Goal: Communication & Community: Answer question/provide support

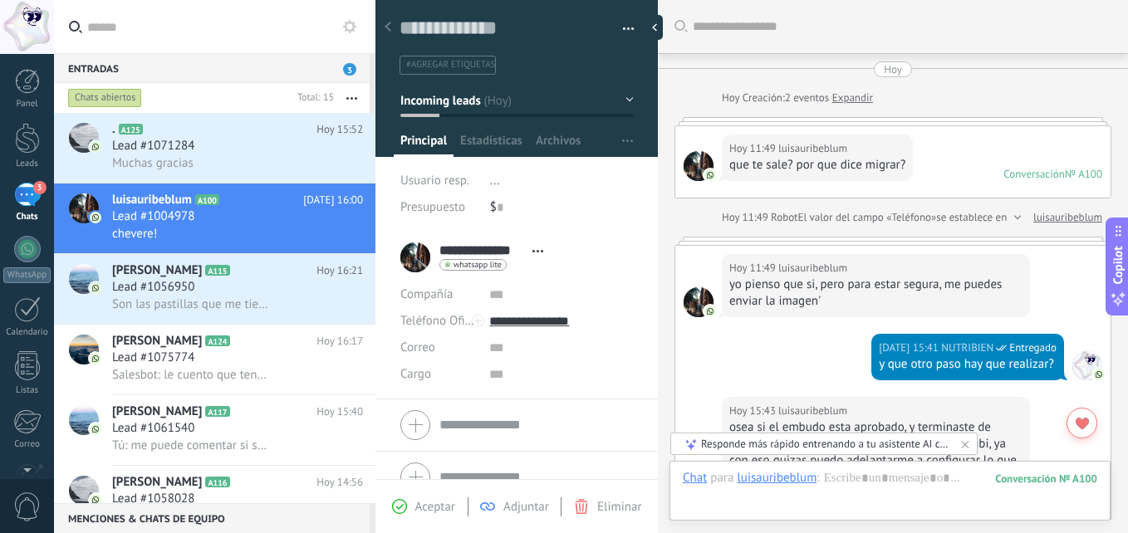
scroll to position [25, 0]
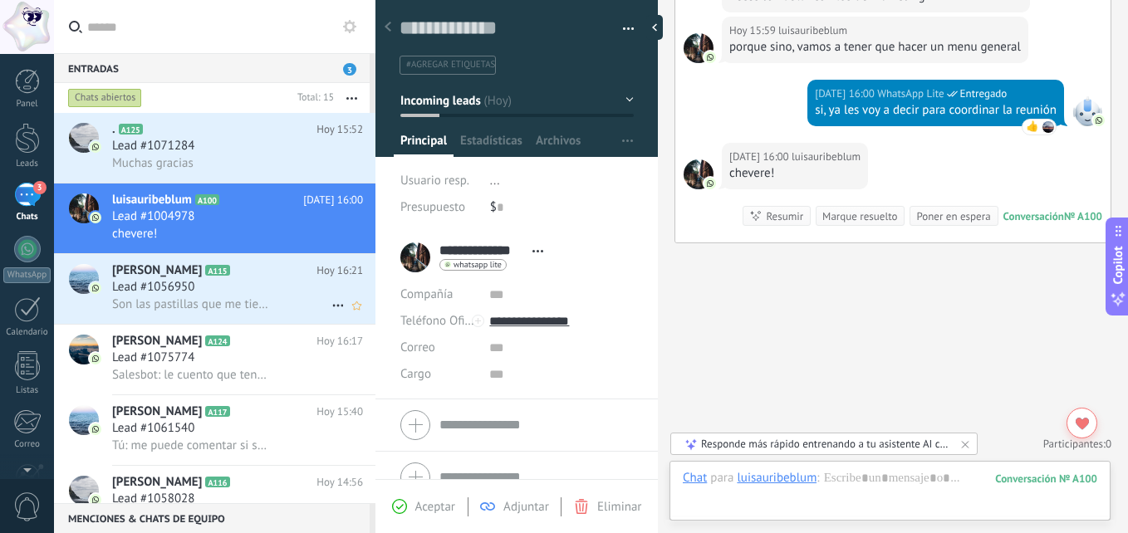
click at [209, 292] on div "Lead #1056950" at bounding box center [237, 287] width 251 height 17
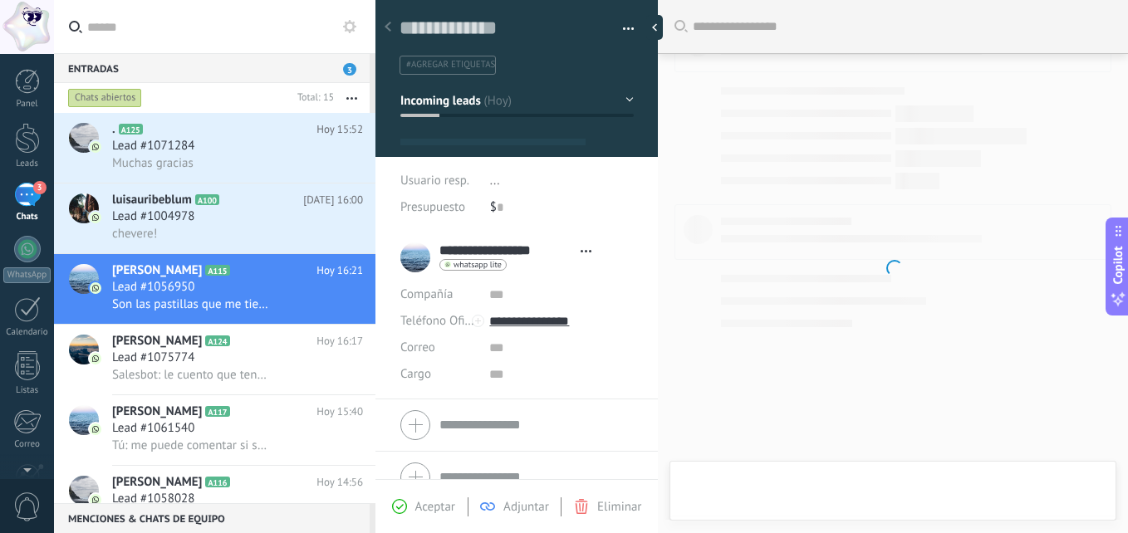
scroll to position [25, 0]
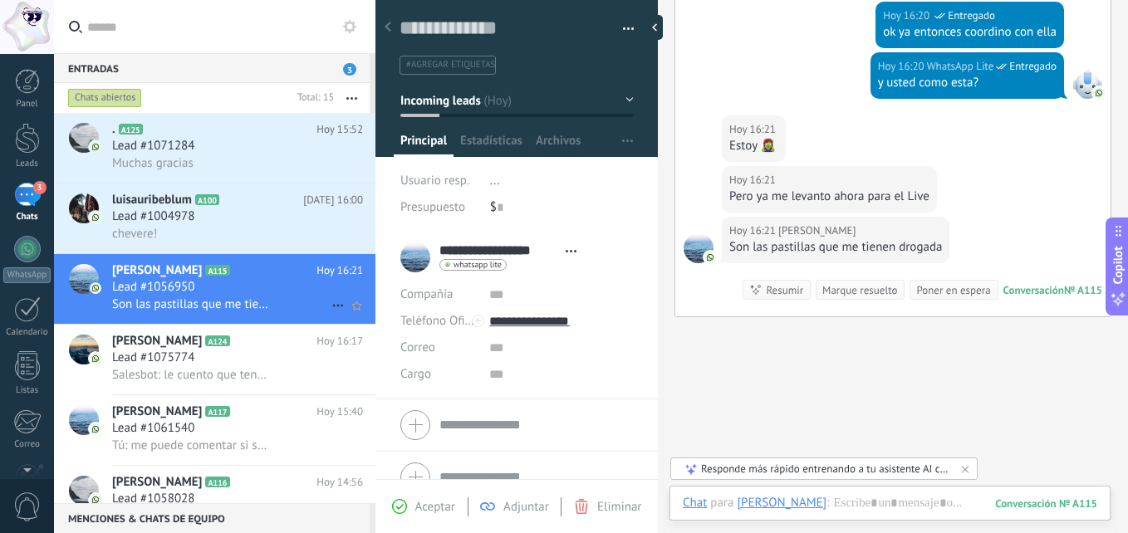
click at [283, 294] on div "Lead #1056950" at bounding box center [237, 287] width 251 height 17
click at [283, 295] on div "Lead #1056950" at bounding box center [237, 287] width 251 height 17
click at [896, 494] on div "Chat Correo Nota Tarea Chat para [PERSON_NAME] : 115 Enviar Cancelar Rastrear c…" at bounding box center [889, 516] width 441 height 60
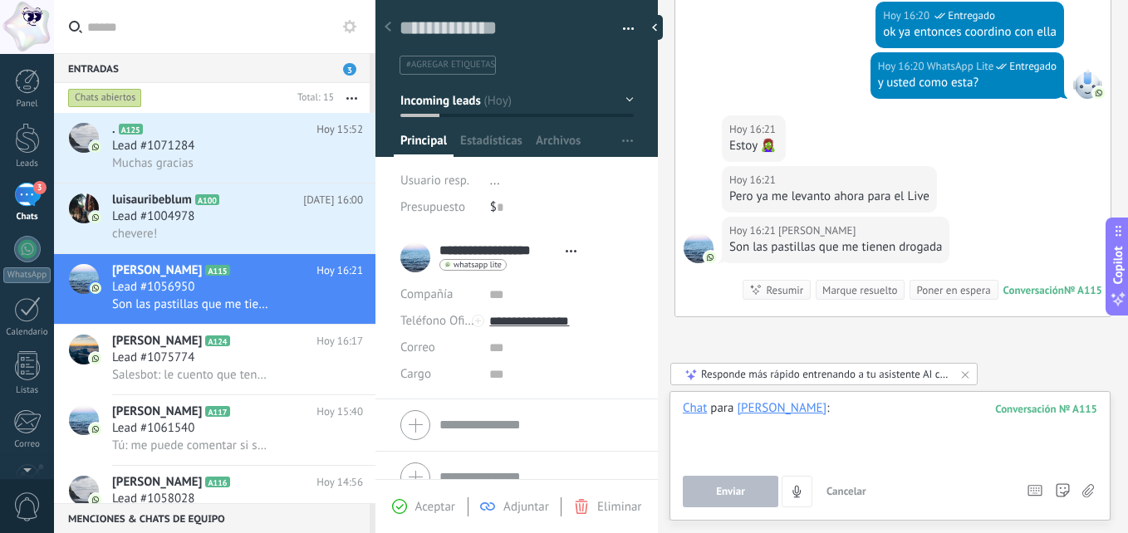
drag, startPoint x: 904, startPoint y: 440, endPoint x: 898, endPoint y: 433, distance: 10.0
click at [902, 439] on div at bounding box center [890, 431] width 414 height 63
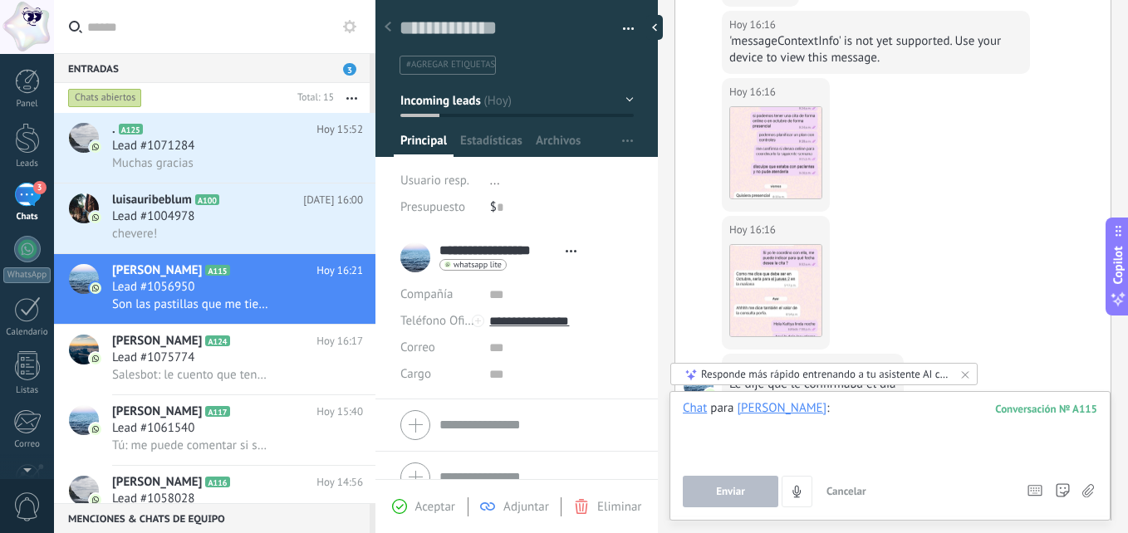
scroll to position [732, 0]
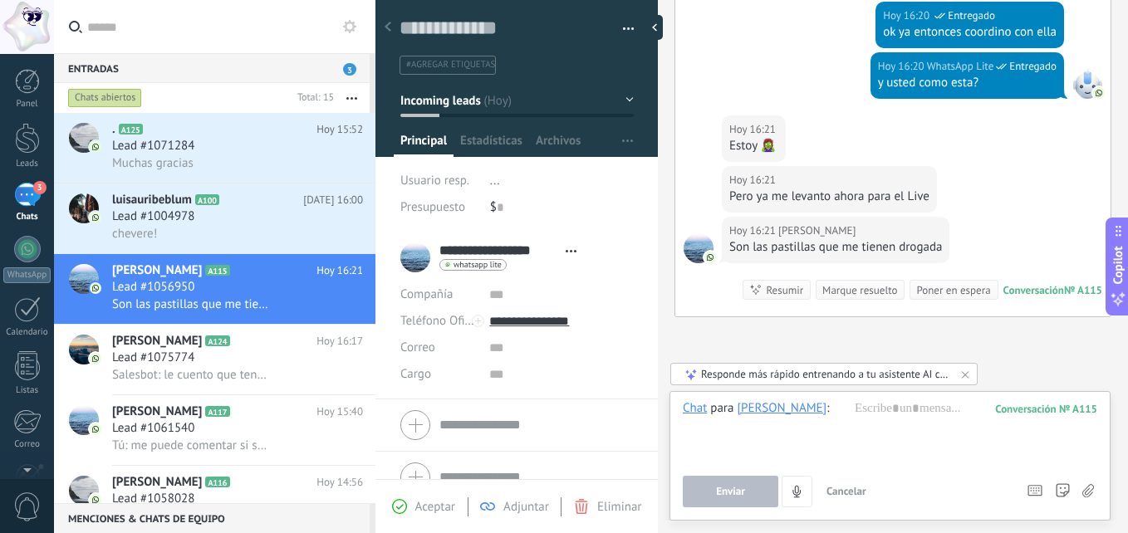
click at [1069, 165] on div "[DATE] 16:21 [PERSON_NAME] 🧟‍♀️" at bounding box center [892, 140] width 435 height 51
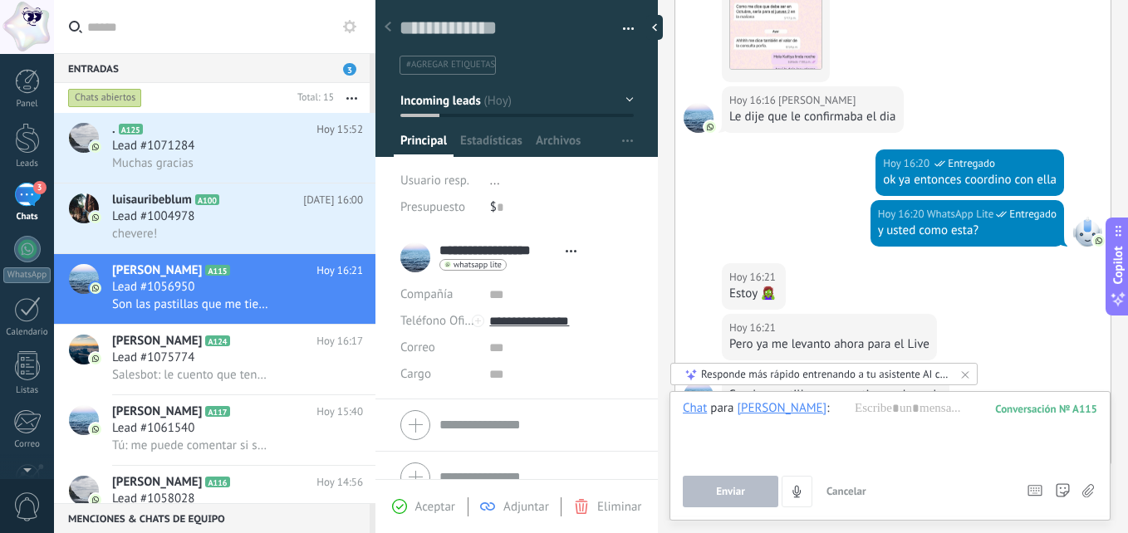
scroll to position [566, 0]
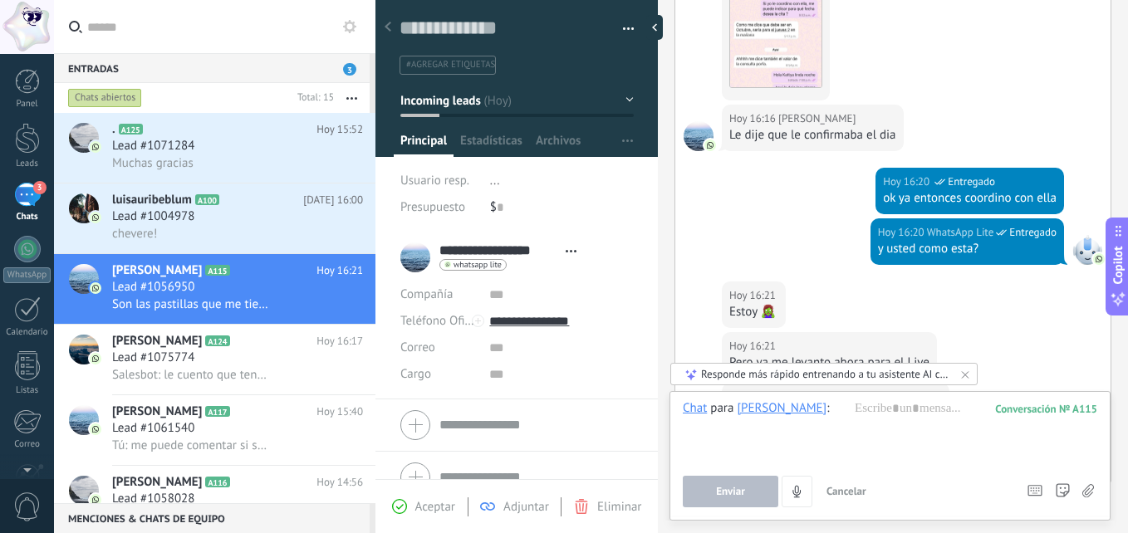
click at [781, 223] on div "[DATE] 16:20 WhatsApp Lite Entregado y usted como esta?" at bounding box center [892, 249] width 435 height 63
click at [159, 218] on span "Lead #1004978" at bounding box center [153, 216] width 82 height 17
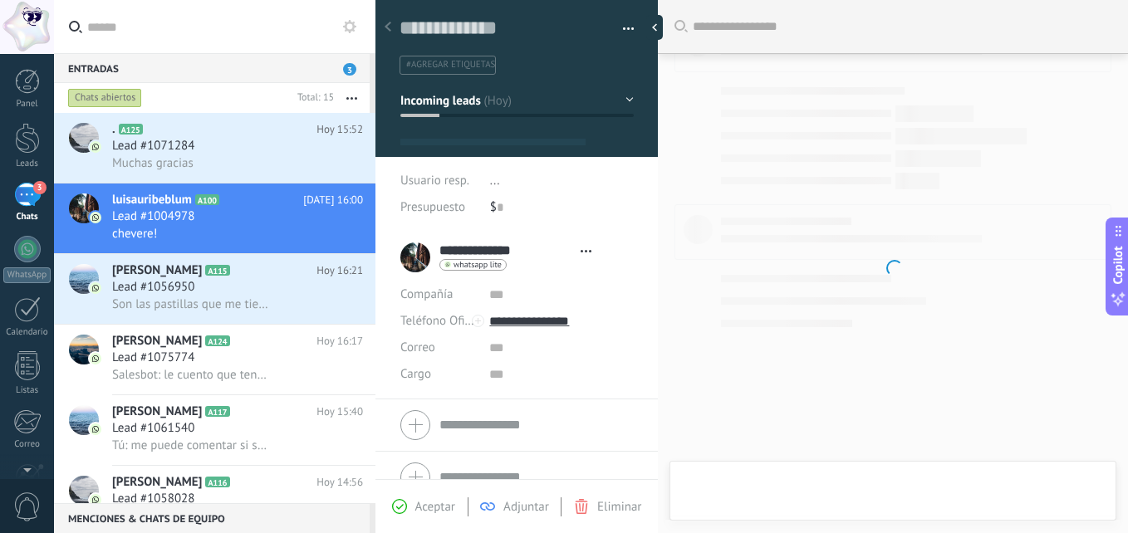
scroll to position [25, 0]
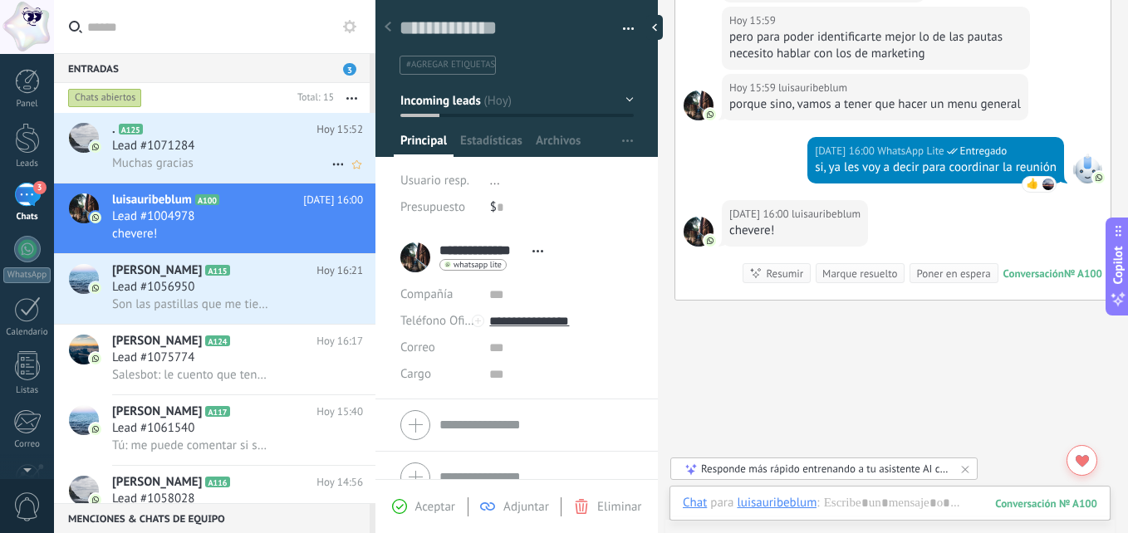
click at [187, 160] on span "Muchas gracias" at bounding box center [152, 163] width 81 height 16
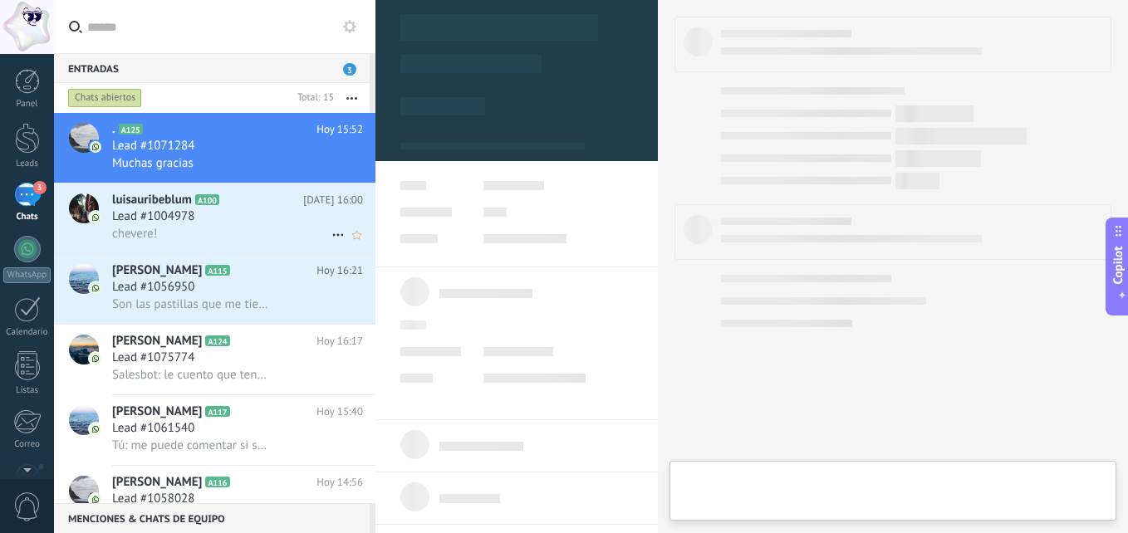
type textarea "**********"
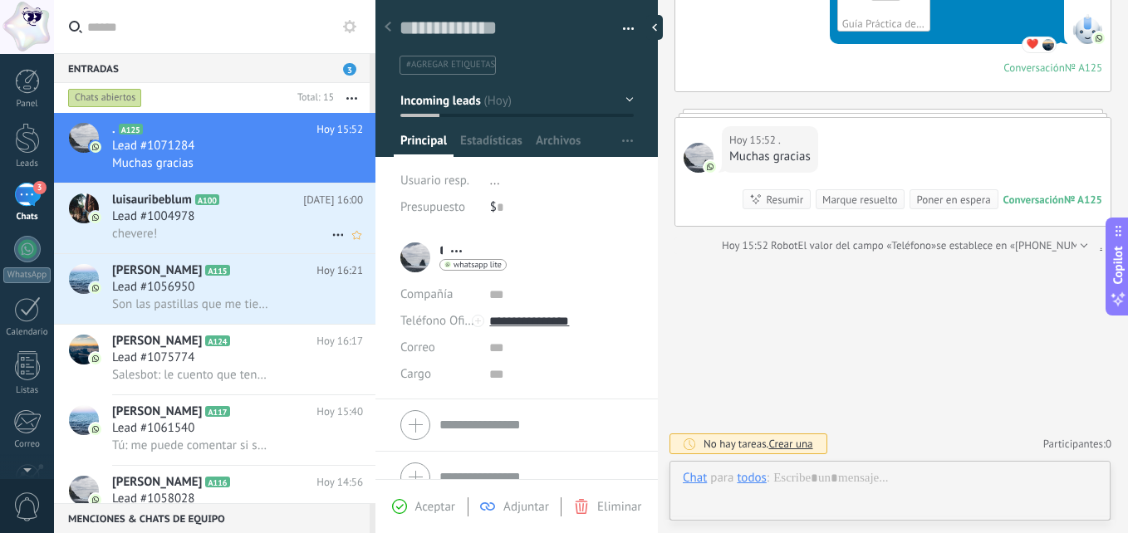
scroll to position [618, 0]
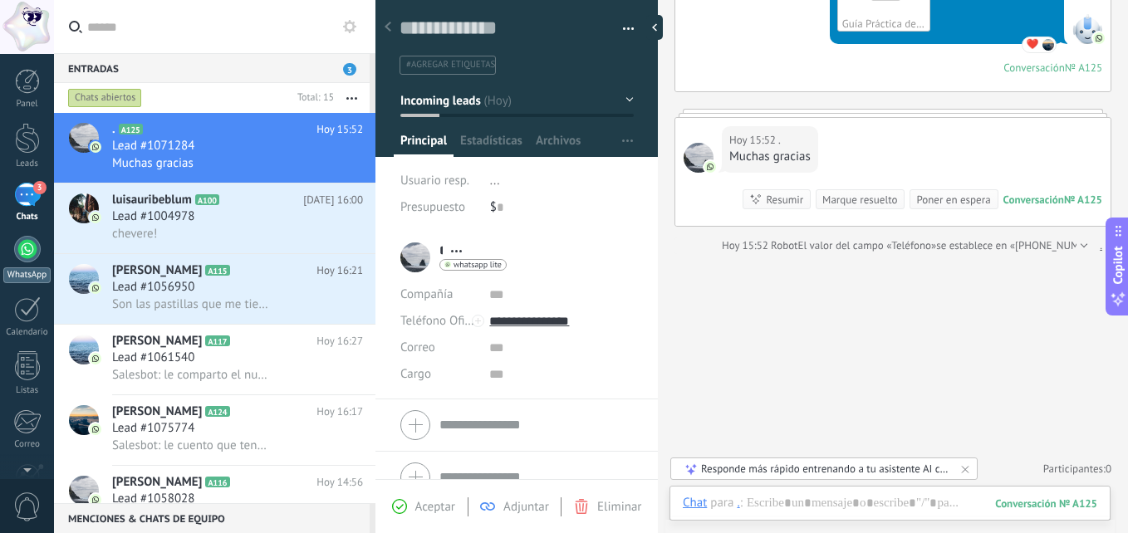
click at [19, 246] on div at bounding box center [27, 249] width 27 height 27
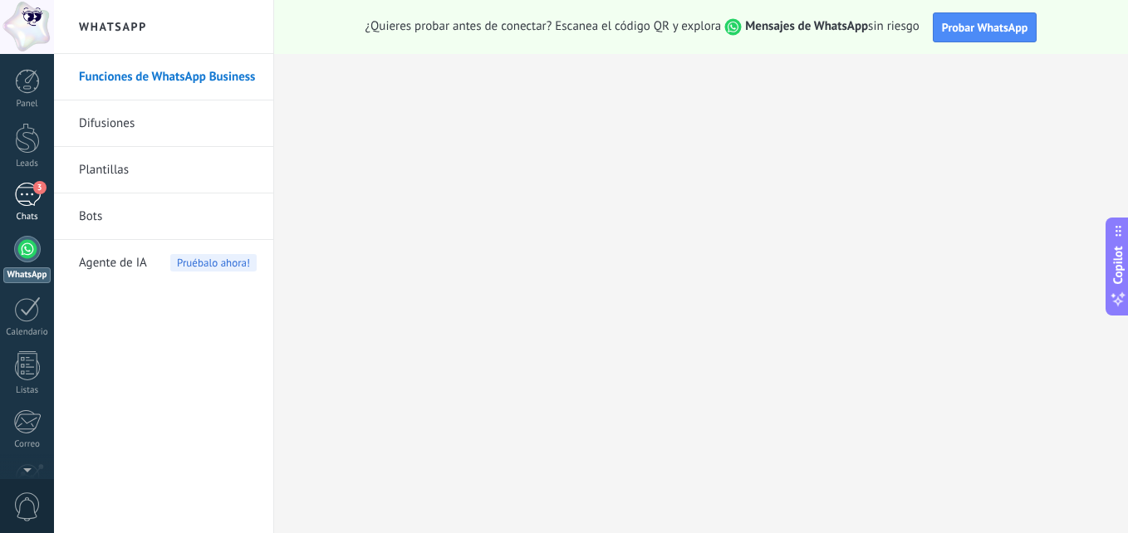
click at [27, 192] on div "3" at bounding box center [27, 195] width 27 height 24
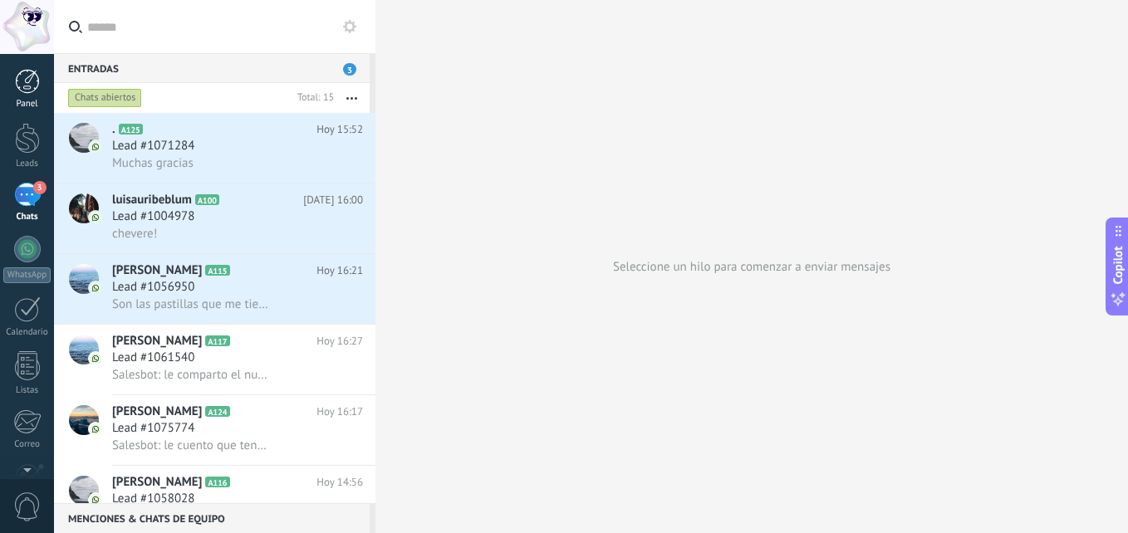
click at [32, 79] on div at bounding box center [27, 81] width 25 height 25
